Goal: Information Seeking & Learning: Learn about a topic

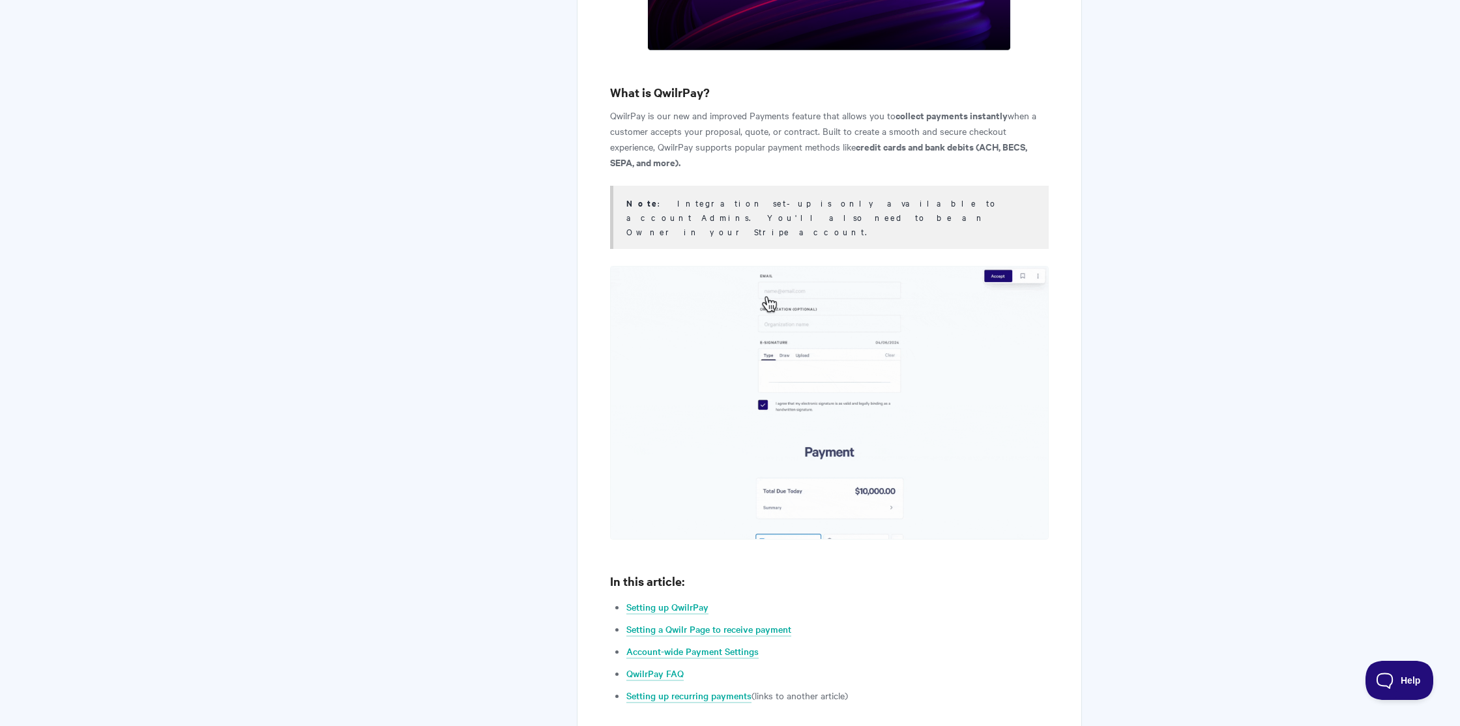
scroll to position [591, 0]
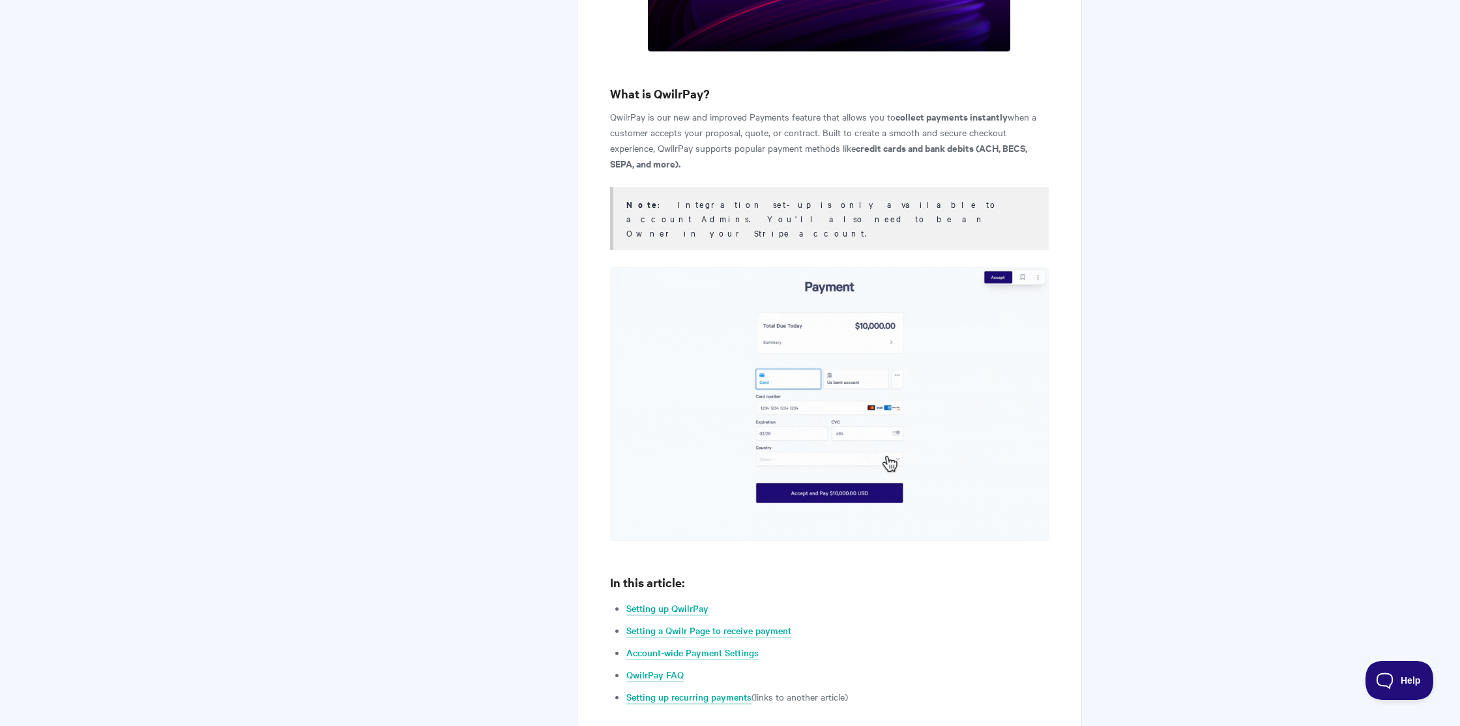
click at [718, 379] on img at bounding box center [829, 403] width 439 height 273
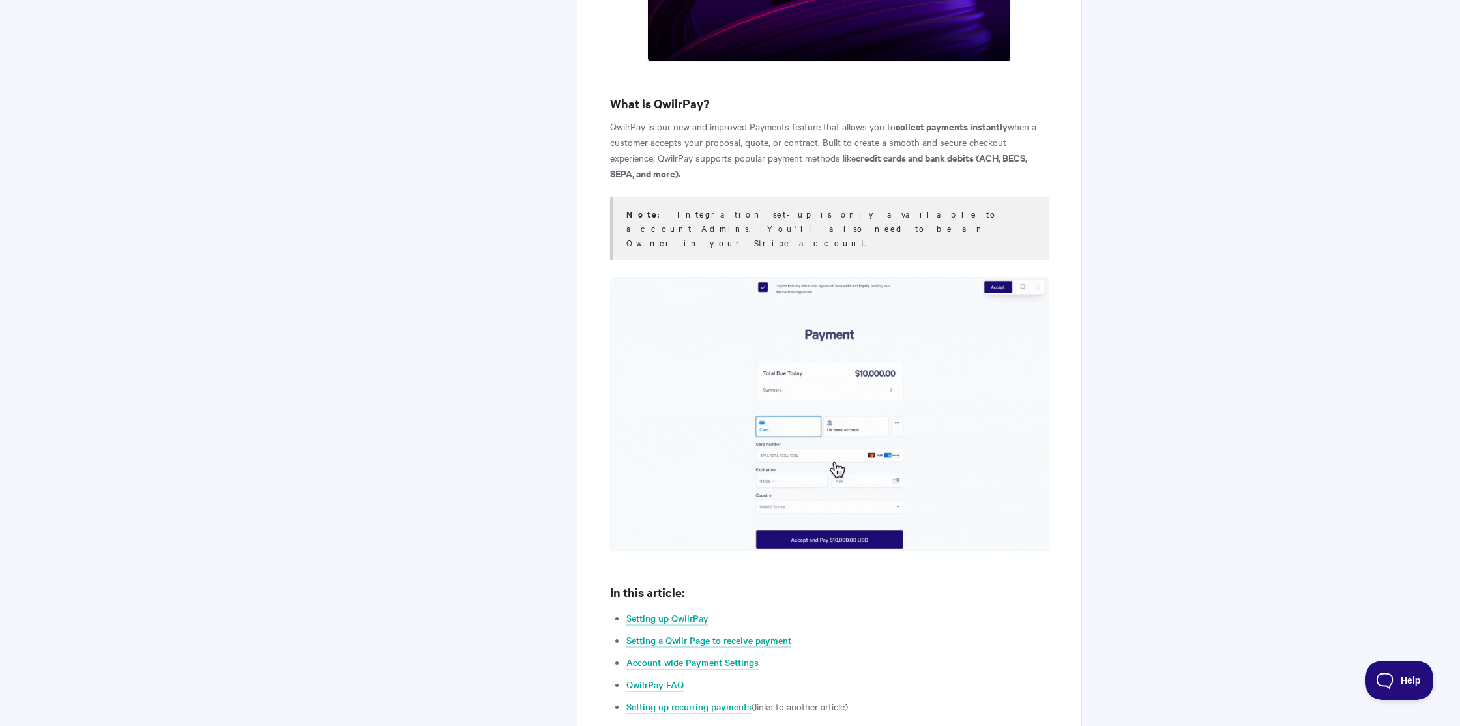
scroll to position [0, 0]
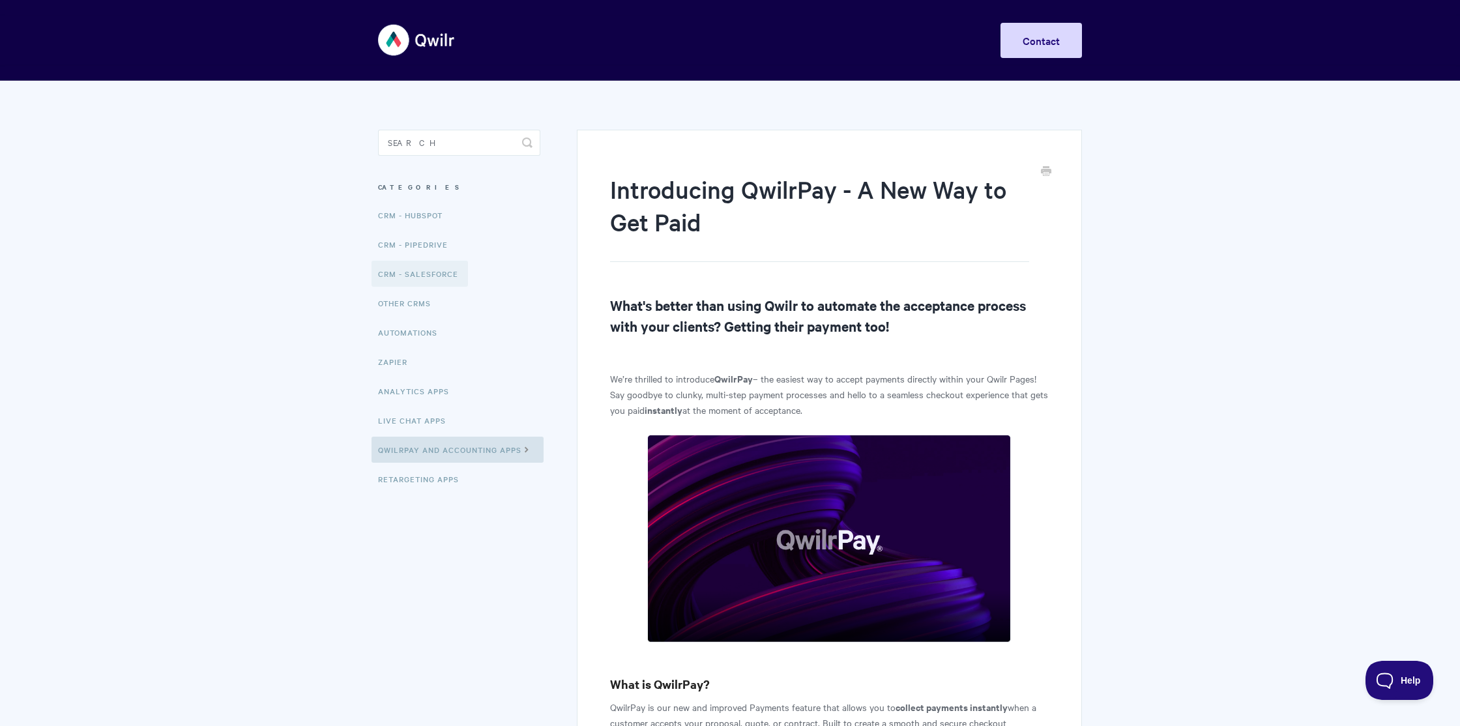
click at [434, 264] on link "CRM - Salesforce" at bounding box center [420, 274] width 96 height 26
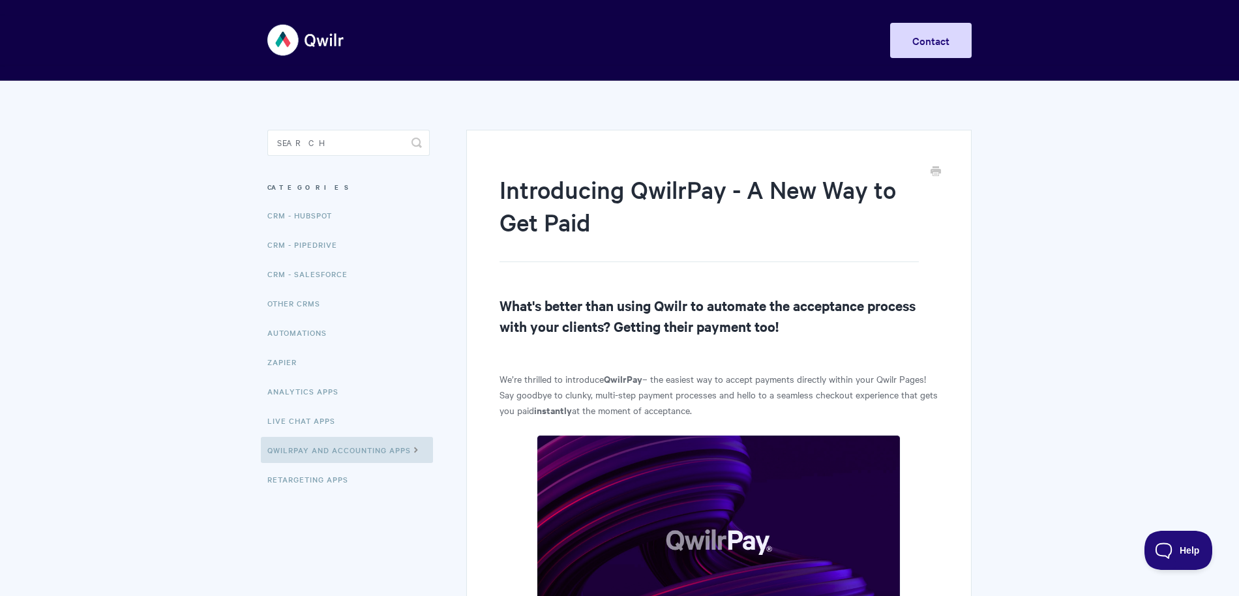
click at [818, 308] on h2 "What's better than using Qwilr to automate the acceptance process with your cli…" at bounding box center [718, 316] width 439 height 42
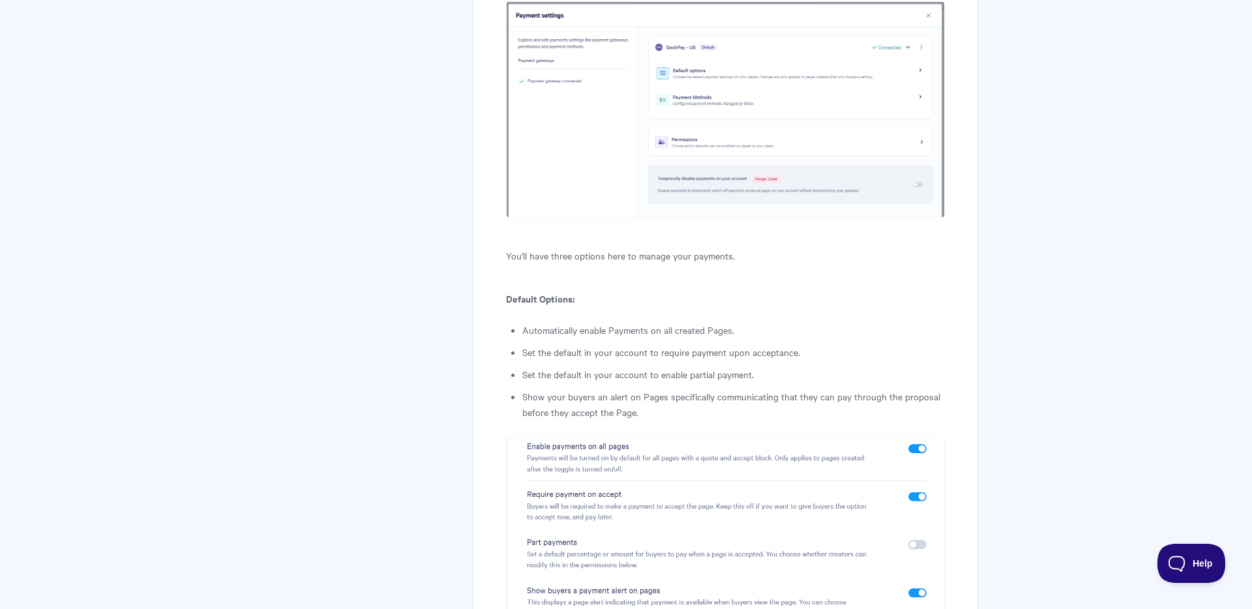
scroll to position [5161, 0]
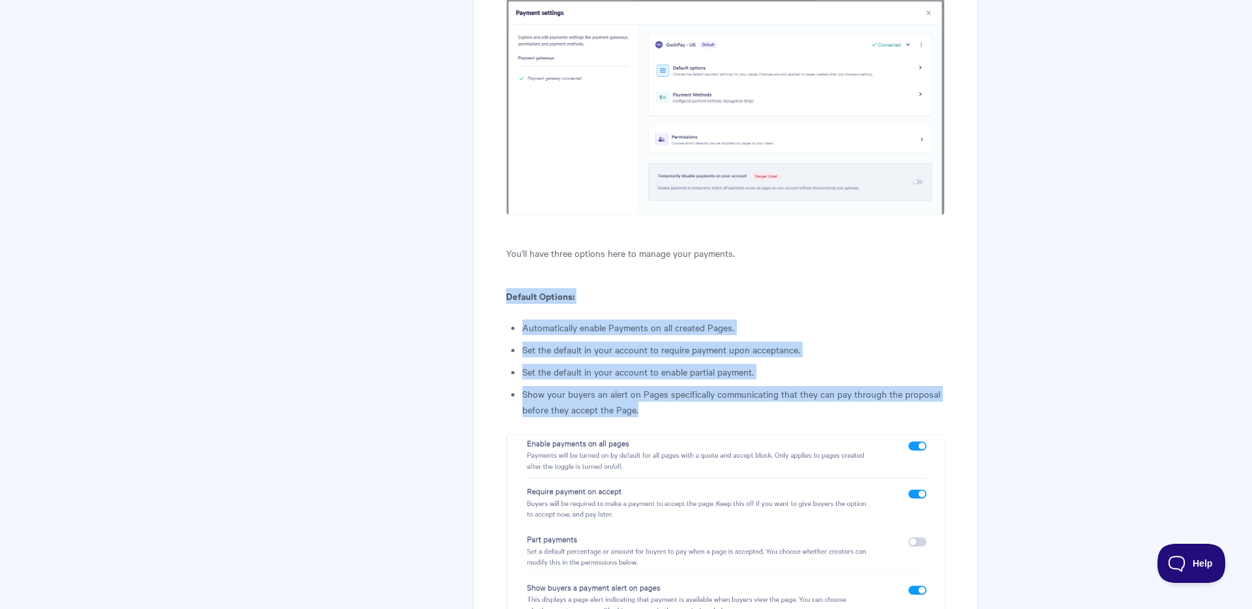
drag, startPoint x: 505, startPoint y: 136, endPoint x: 719, endPoint y: 226, distance: 232.8
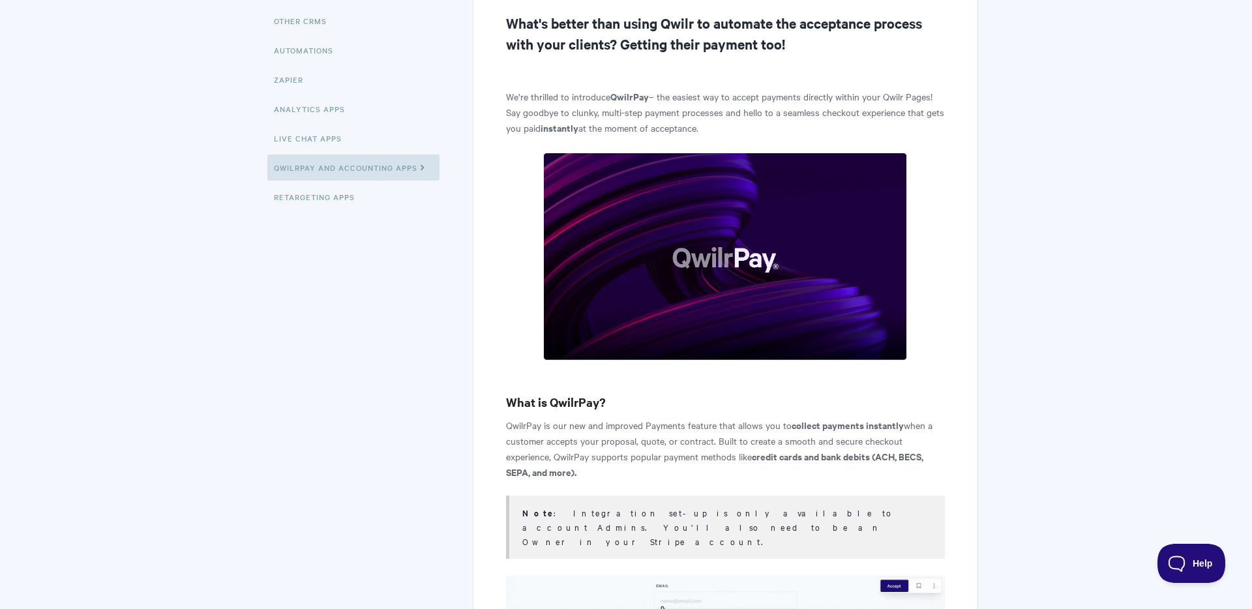
scroll to position [0, 0]
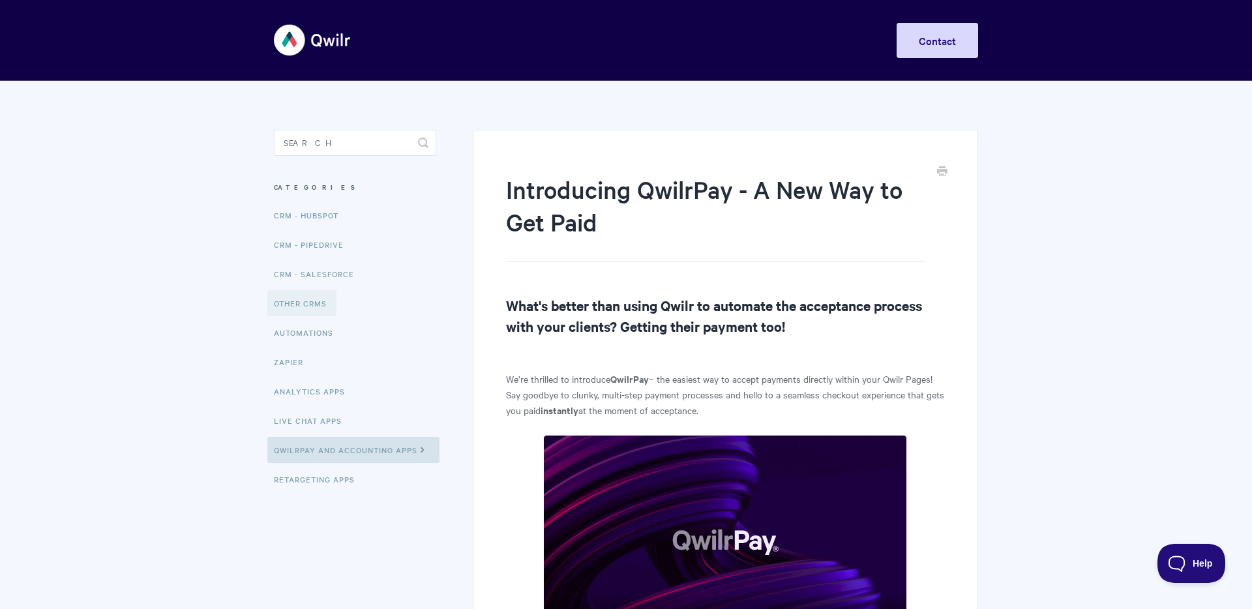
click at [309, 304] on link "Other CRMs" at bounding box center [301, 303] width 69 height 26
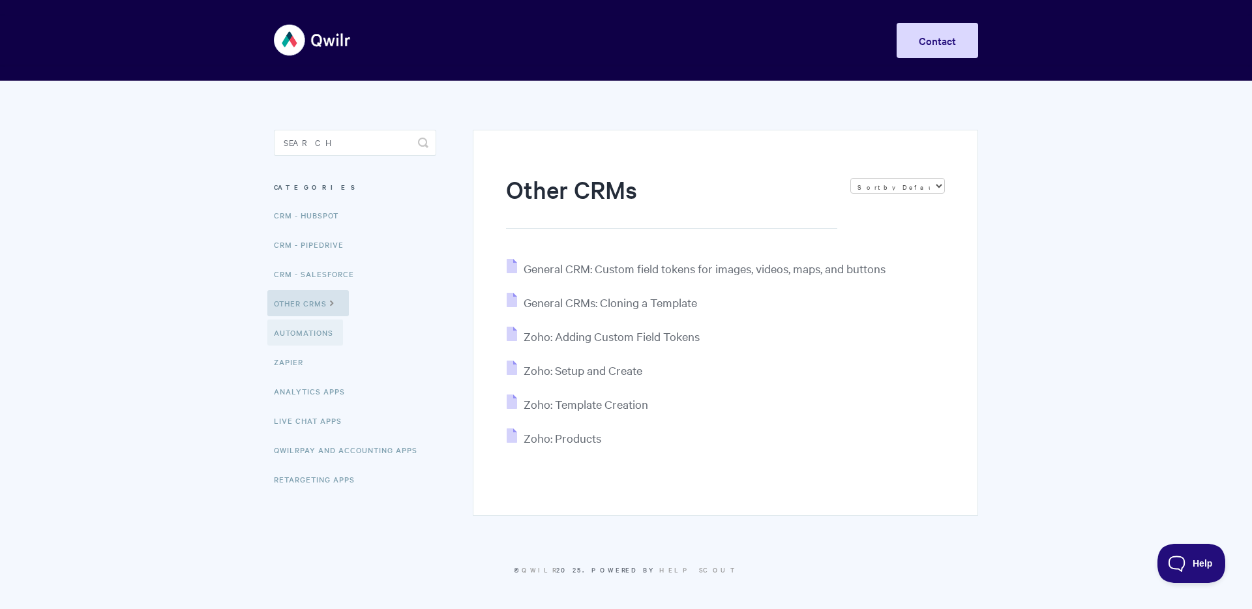
click at [309, 327] on link "Automations" at bounding box center [305, 332] width 76 height 26
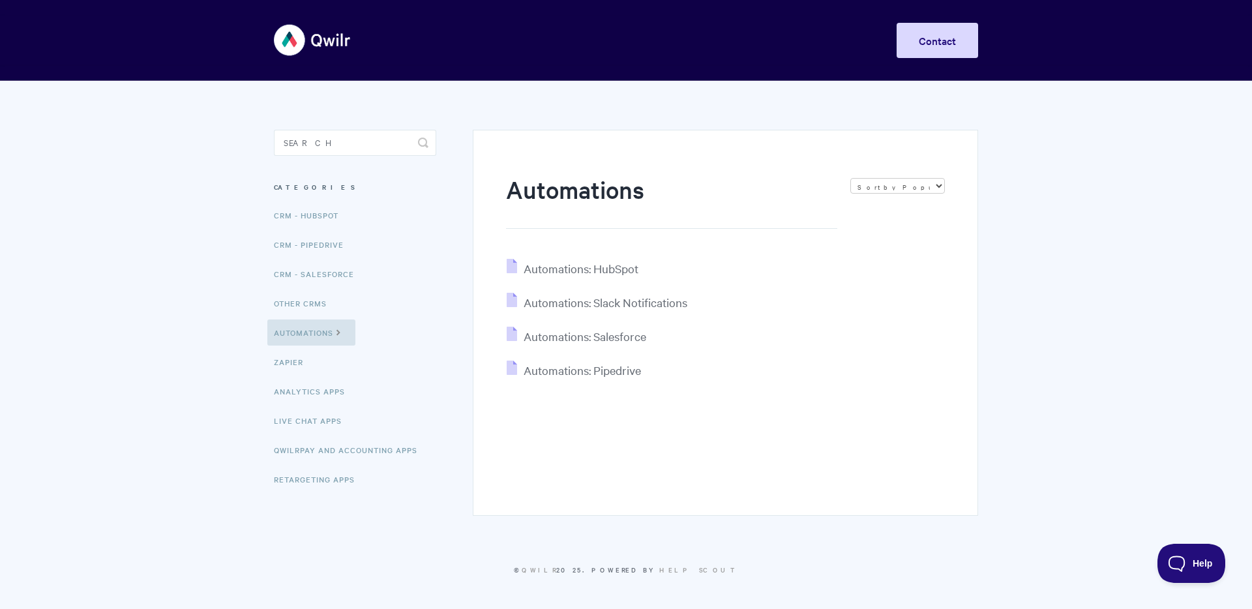
click at [331, 42] on img at bounding box center [313, 40] width 78 height 49
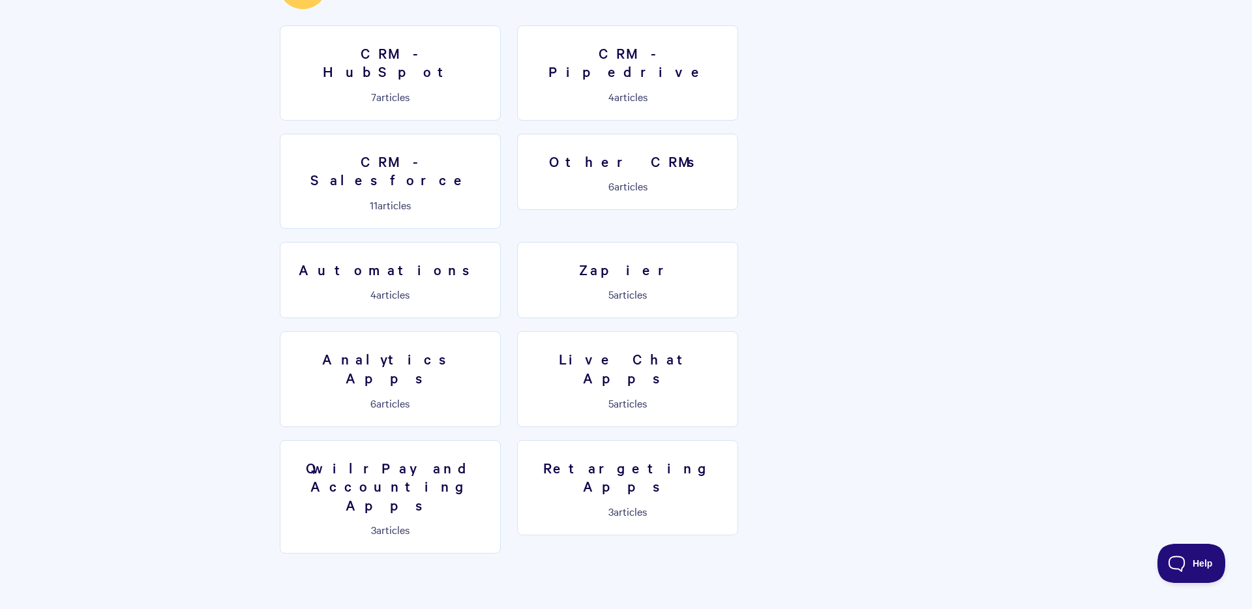
scroll to position [2052, 0]
